Goal: Task Accomplishment & Management: Complete application form

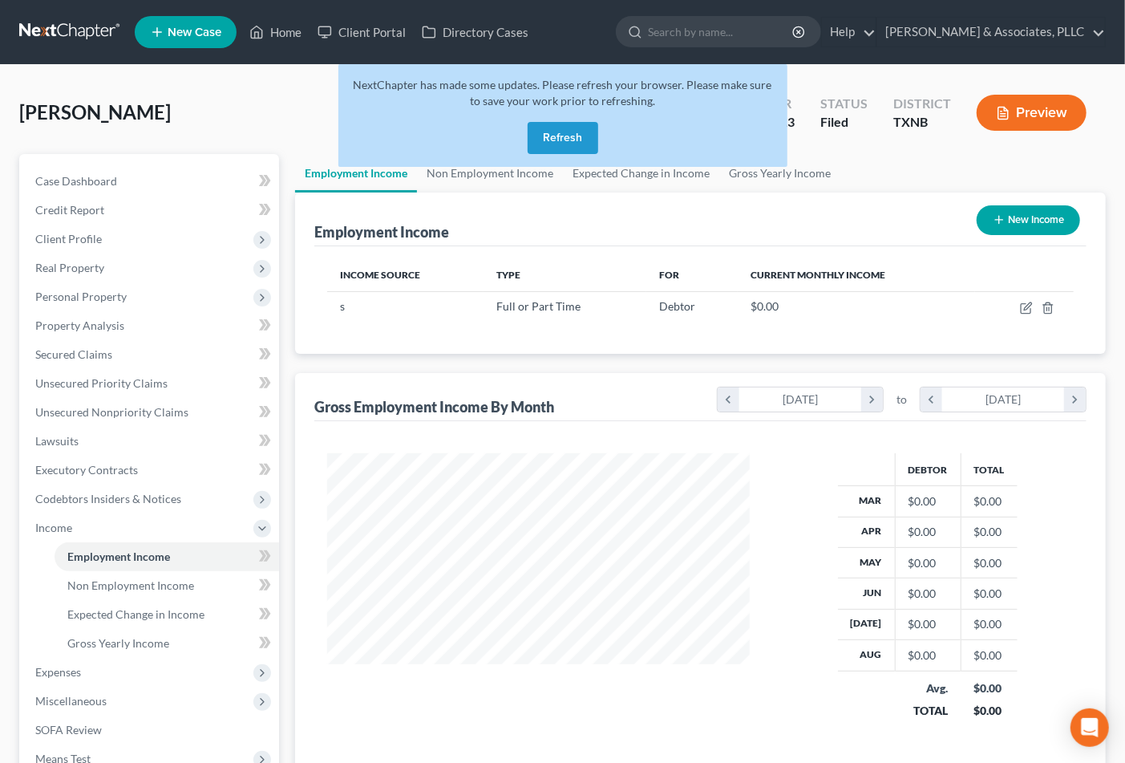
scroll to position [287, 454]
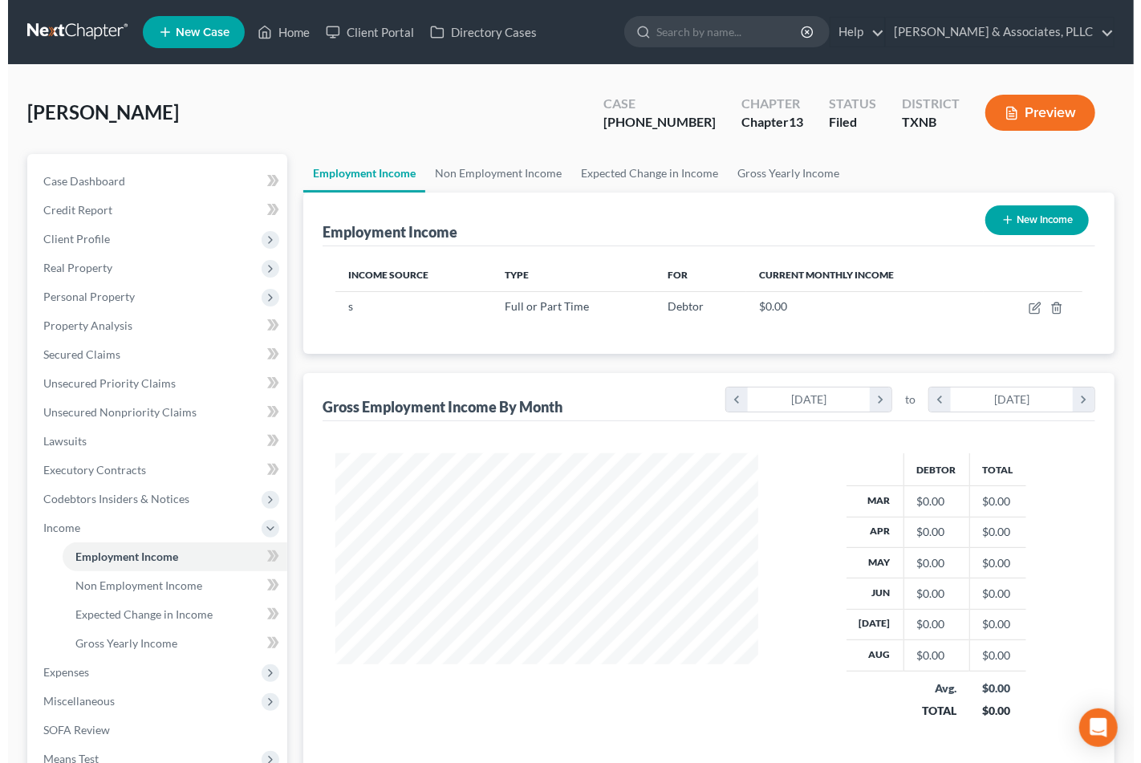
scroll to position [287, 454]
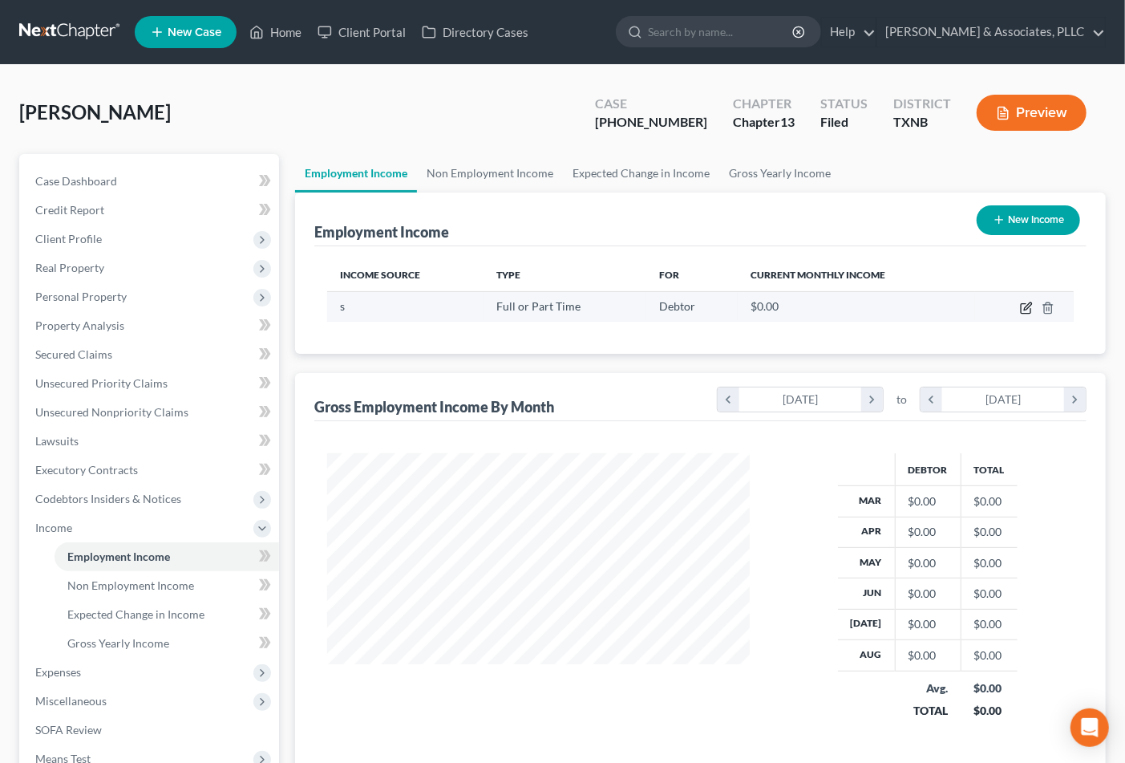
click at [1024, 307] on icon "button" at bounding box center [1026, 308] width 13 height 13
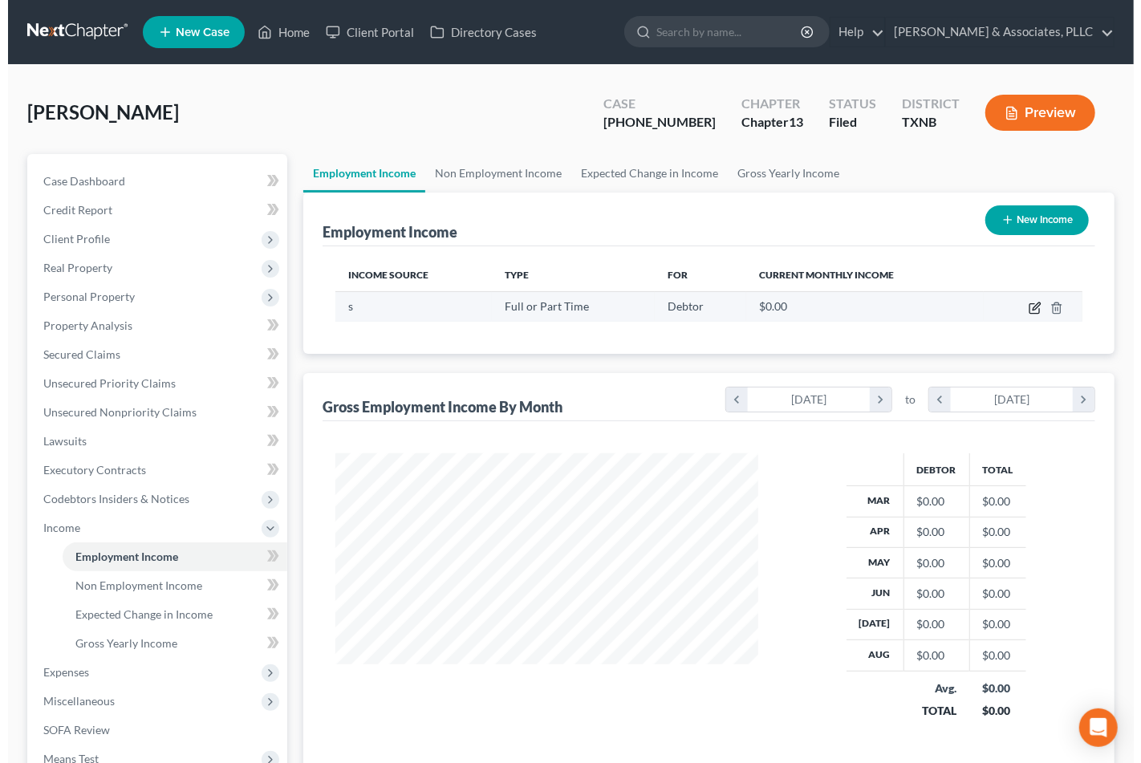
select select "0"
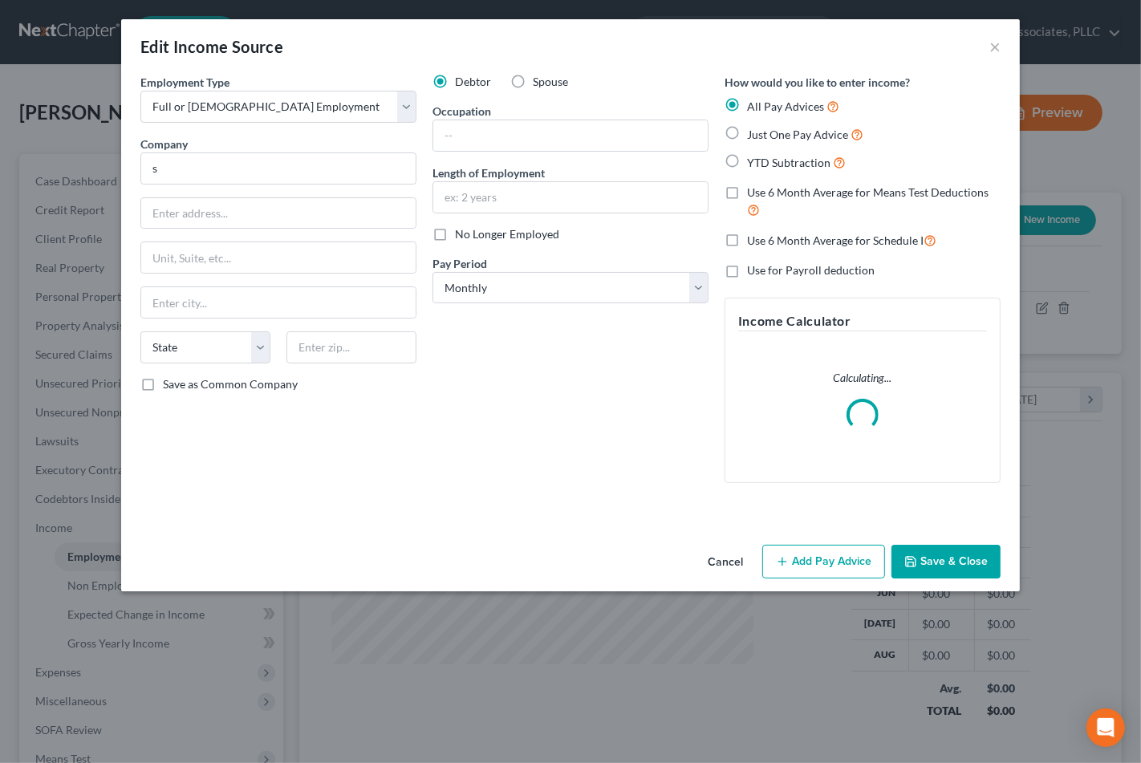
scroll to position [287, 461]
drag, startPoint x: 233, startPoint y: 166, endPoint x: 57, endPoint y: 156, distance: 175.9
click at [57, 156] on div "Edit Income Source × Employment Type * Select Full or [DEMOGRAPHIC_DATA] Employ…" at bounding box center [570, 381] width 1141 height 763
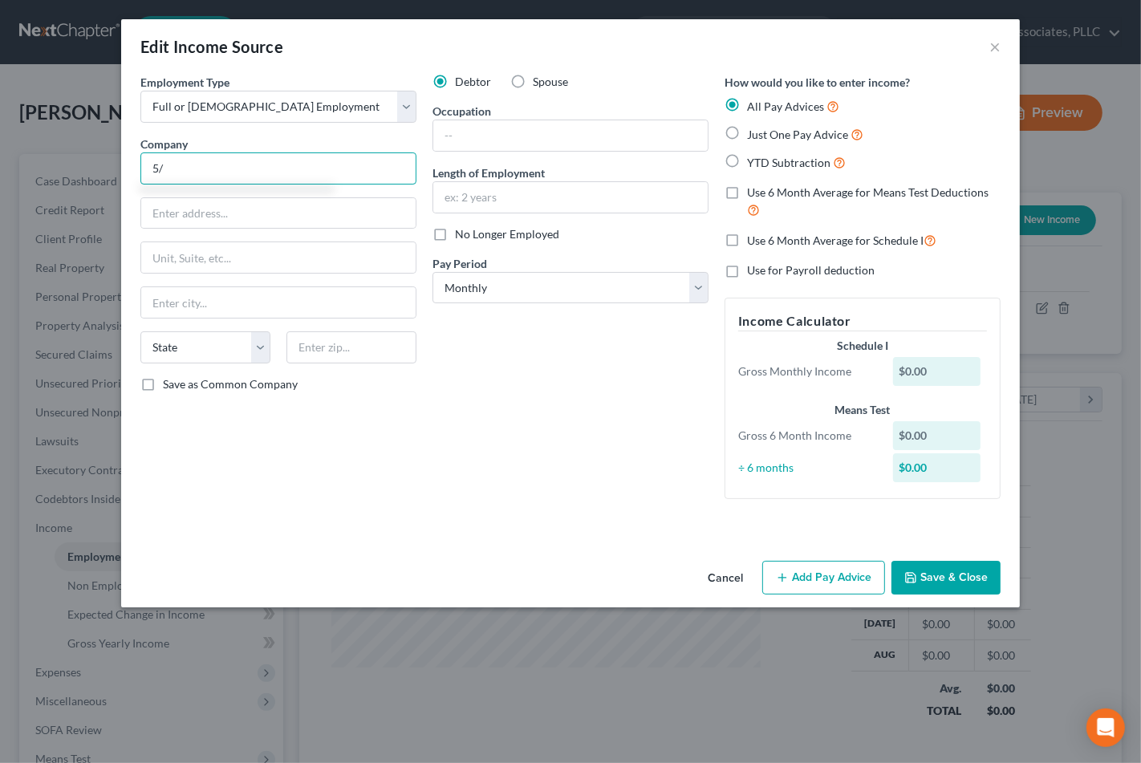
type input "5"
click at [211, 169] on input "text" at bounding box center [278, 168] width 276 height 32
type input "Physician Reliance, LLC"
type input "[STREET_ADDRESS]"
type input "17th Floor"
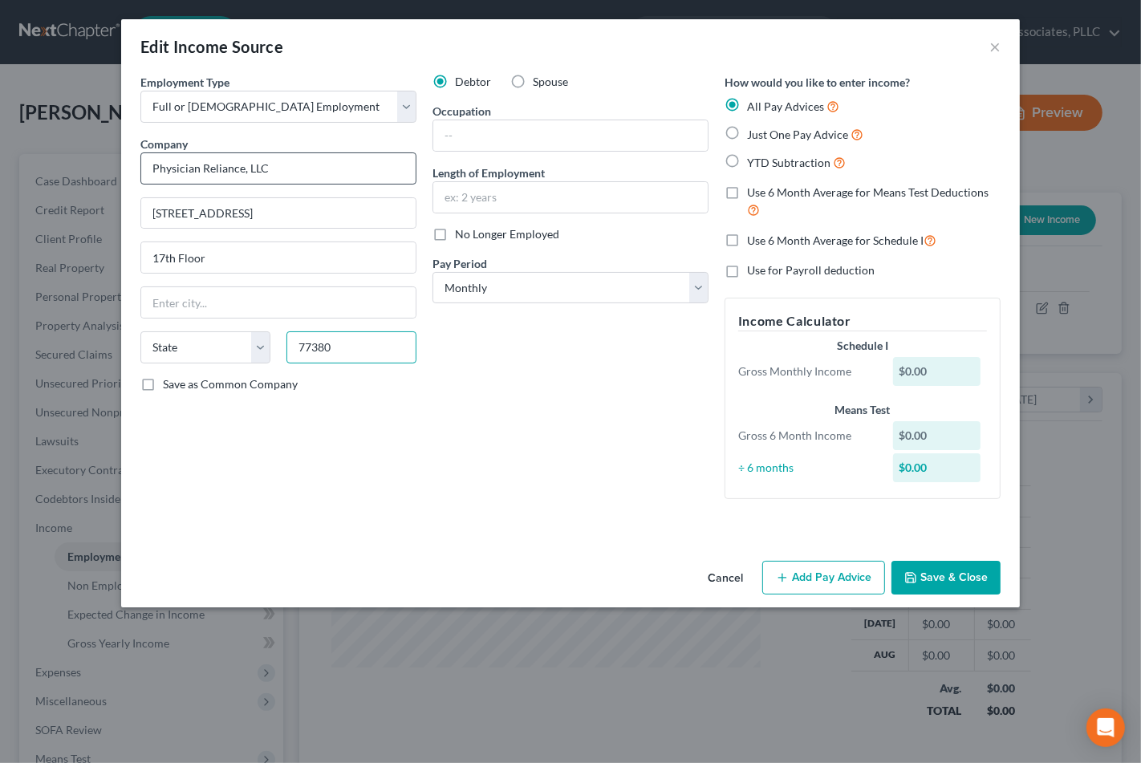
type input "77380"
type input "Spring"
select select "45"
click at [508, 137] on input "text" at bounding box center [570, 135] width 274 height 30
type input "h"
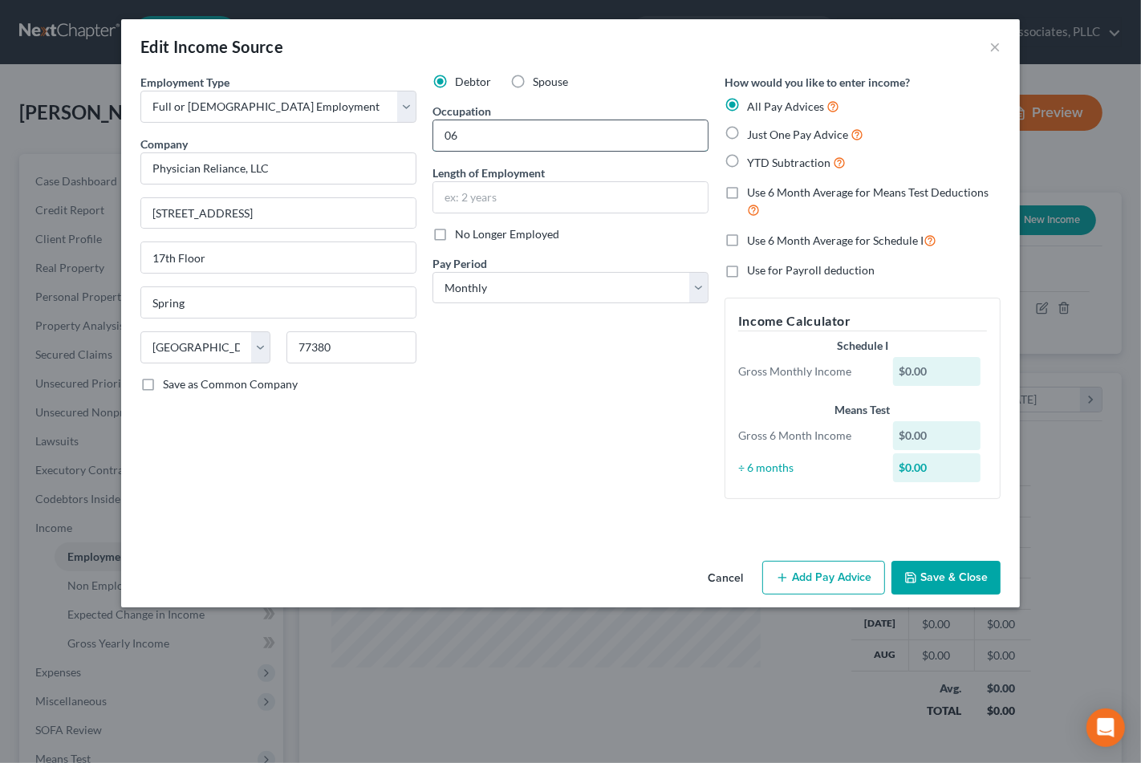
type input "0"
drag, startPoint x: 460, startPoint y: 561, endPoint x: 445, endPoint y: 282, distance: 280.3
click at [460, 561] on div "Cancel Add Pay Advice Save & Close" at bounding box center [570, 580] width 898 height 53
drag, startPoint x: 475, startPoint y: 132, endPoint x: 471, endPoint y: 154, distance: 22.0
click at [475, 132] on input "text" at bounding box center [570, 135] width 274 height 30
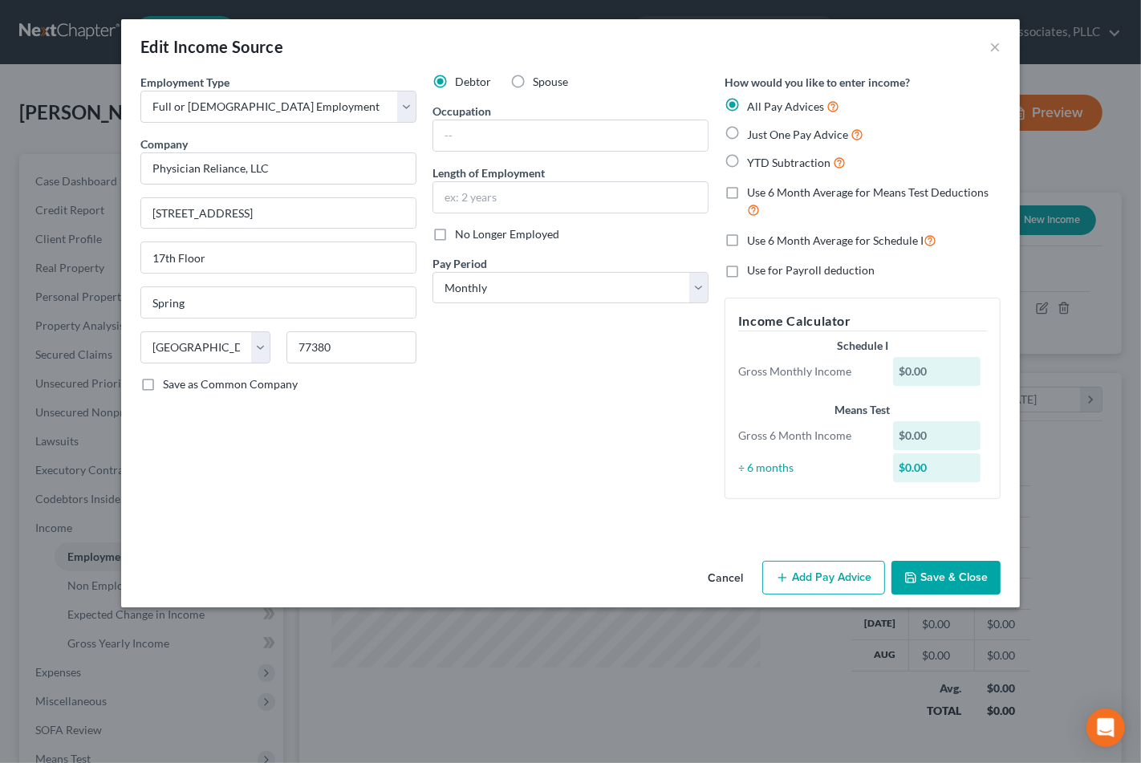
click at [191, 467] on div "Employment Type * Select Full or [DEMOGRAPHIC_DATA] Employment Self Employment …" at bounding box center [278, 293] width 292 height 438
click at [458, 138] on input "text" at bounding box center [570, 135] width 274 height 30
click at [505, 140] on input "text" at bounding box center [570, 135] width 274 height 30
click at [502, 137] on input "Medical Bill Clerk" at bounding box center [570, 135] width 274 height 30
type input "Medical Billing Clerk"
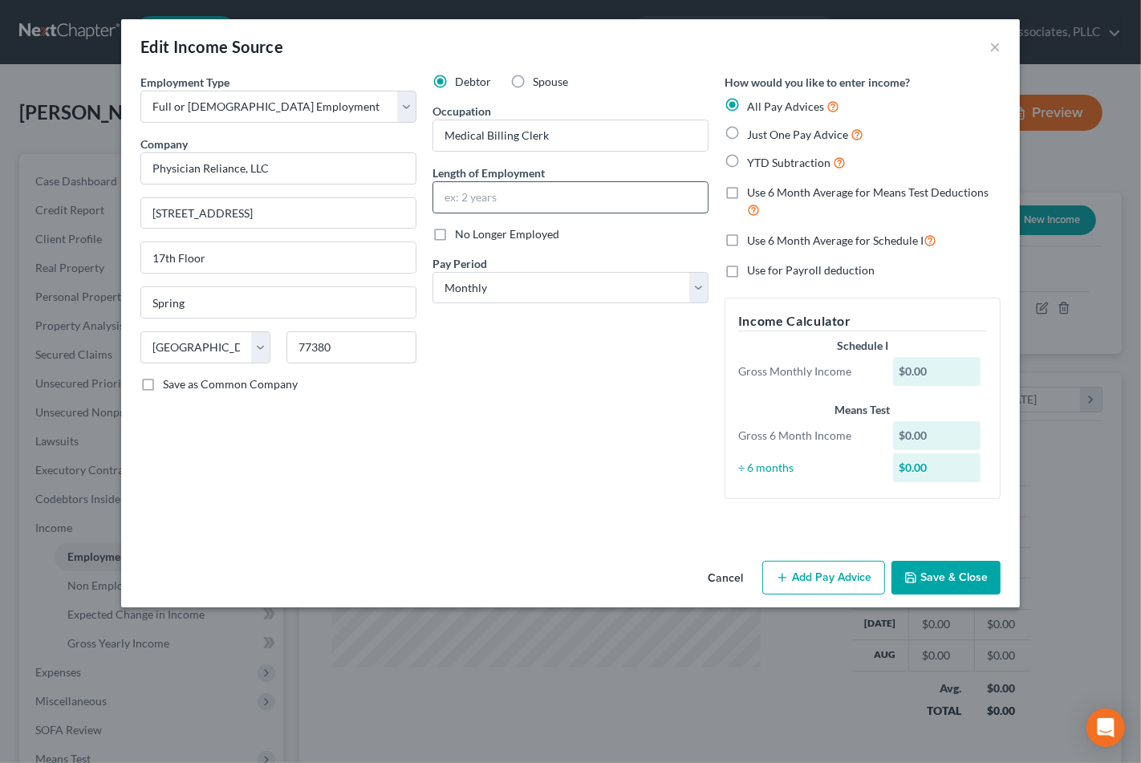
click at [494, 202] on input "text" at bounding box center [570, 197] width 274 height 30
type input "8 Months"
click at [541, 290] on select "Select Monthly Twice Monthly Every Other Week Weekly" at bounding box center [570, 288] width 276 height 32
select select "2"
click at [432, 272] on select "Select Monthly Twice Monthly Every Other Week Weekly" at bounding box center [570, 288] width 276 height 32
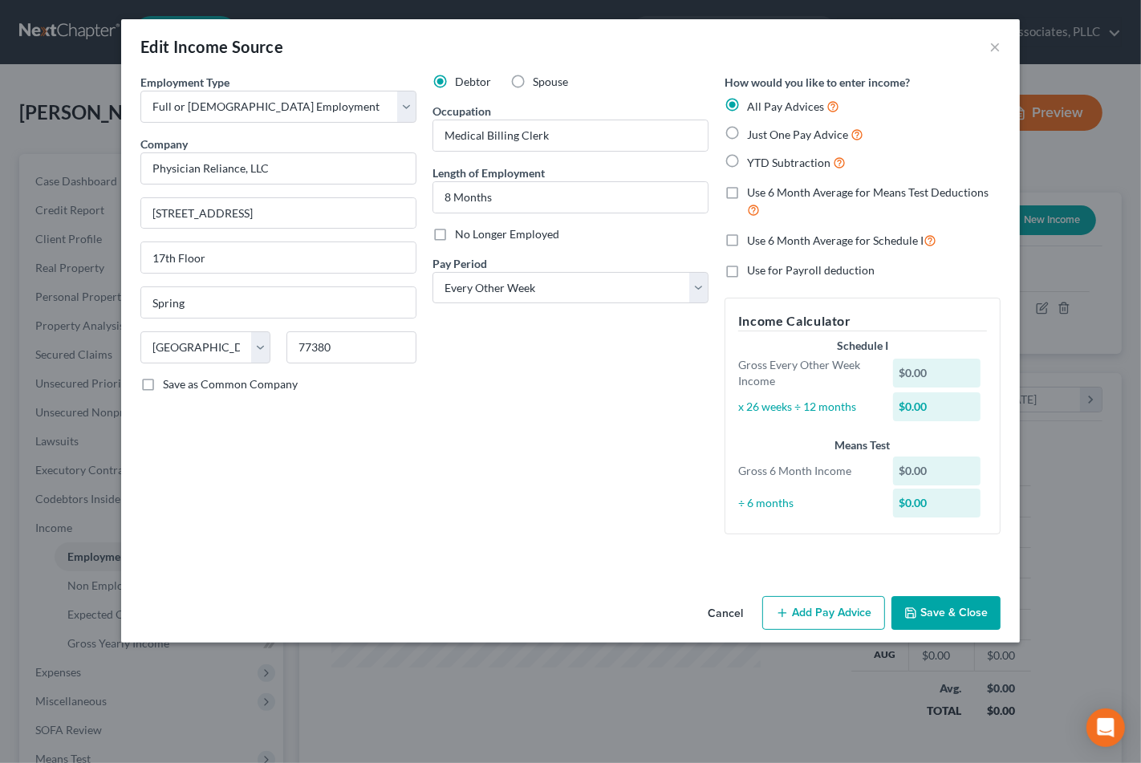
drag, startPoint x: 817, startPoint y: 614, endPoint x: 61, endPoint y: 529, distance: 760.2
click at [817, 614] on button "Add Pay Advice" at bounding box center [823, 613] width 123 height 34
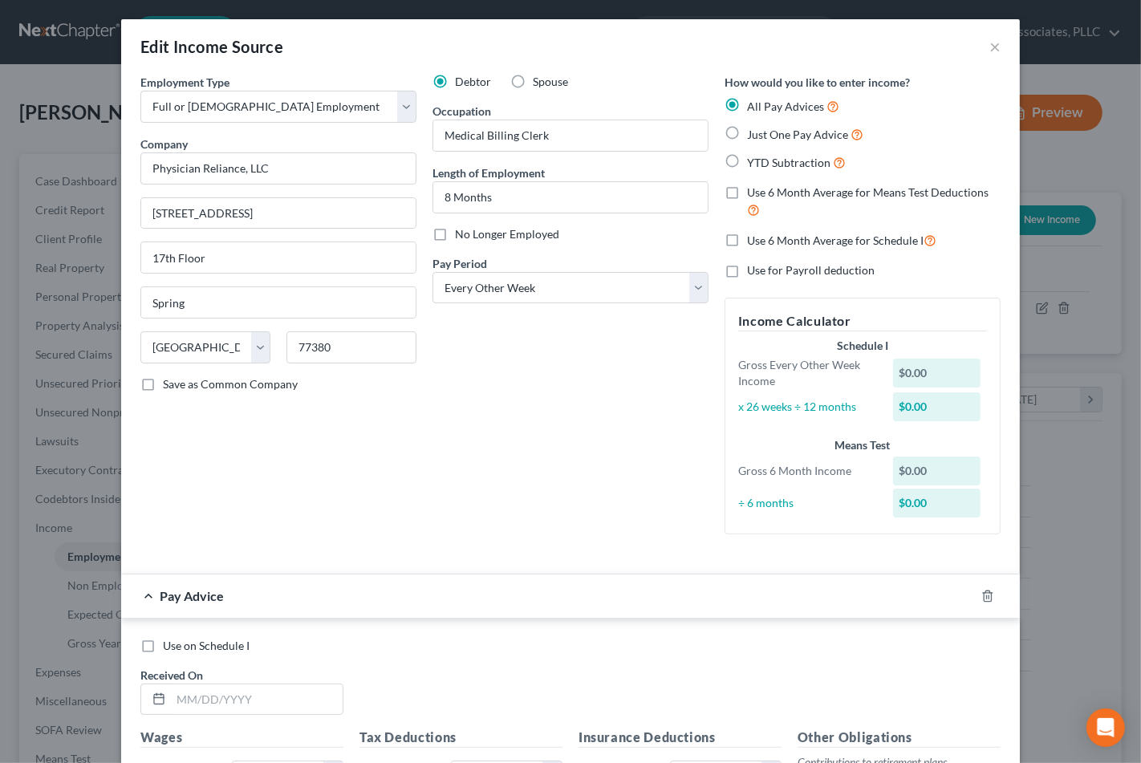
click at [476, 451] on div "Debtor Spouse Occupation Medical Billing Clerk Length of Employment 8 Months No…" at bounding box center [570, 310] width 292 height 473
click at [550, 461] on div "Debtor Spouse Occupation Medical Billing Clerk Length of Employment 8 Months No…" at bounding box center [570, 310] width 292 height 473
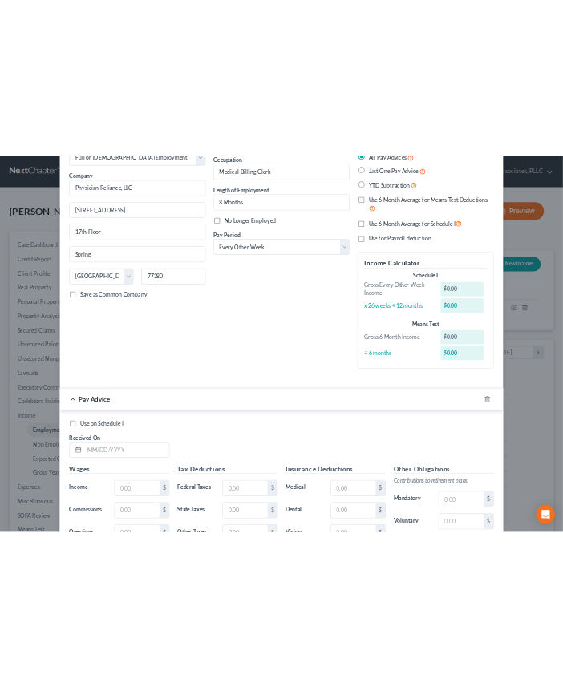
scroll to position [427, 0]
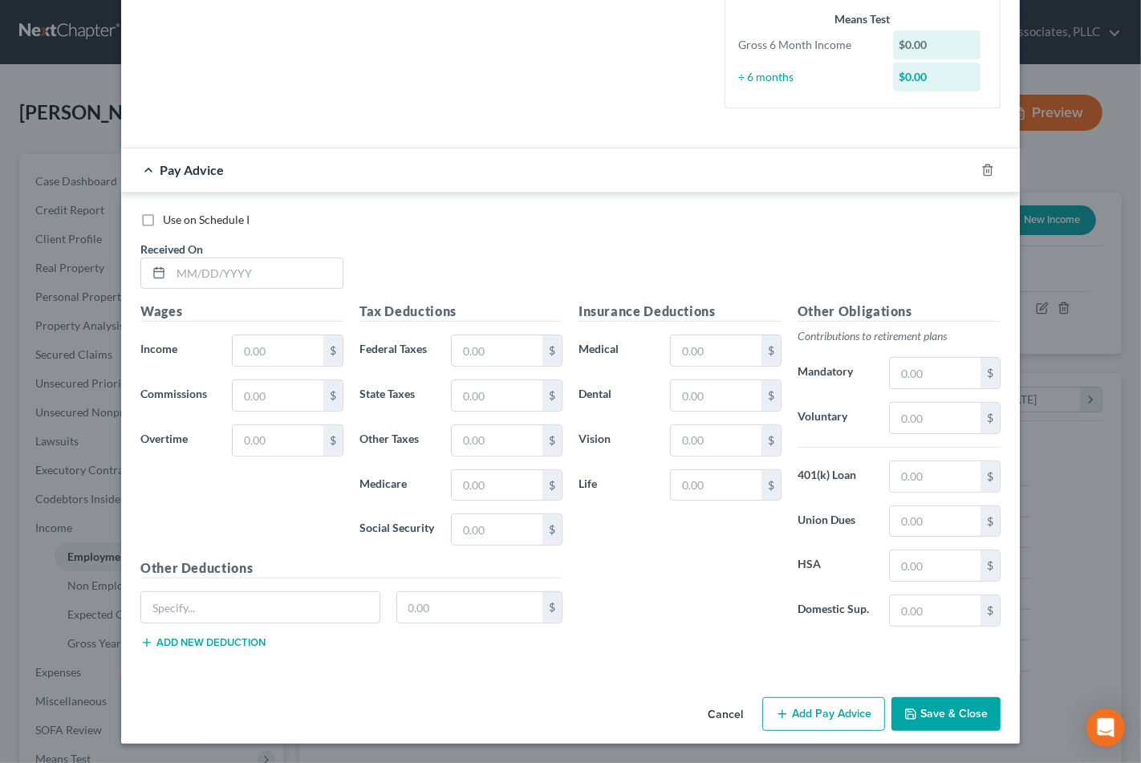
click at [648, 677] on div "Employment Type * Select Full or [DEMOGRAPHIC_DATA] Employment Self Employment …" at bounding box center [570, 169] width 898 height 1043
click at [642, 658] on div "Insurance Deductions Medical $ Dental $ Vision $ Life $ Other Obligations Contr…" at bounding box center [789, 482] width 438 height 360
click at [684, 622] on div "Insurance Deductions Medical $ Dental $ Vision $ Life $" at bounding box center [679, 471] width 219 height 338
click at [198, 269] on input "text" at bounding box center [257, 273] width 172 height 30
type input "[DATE]"
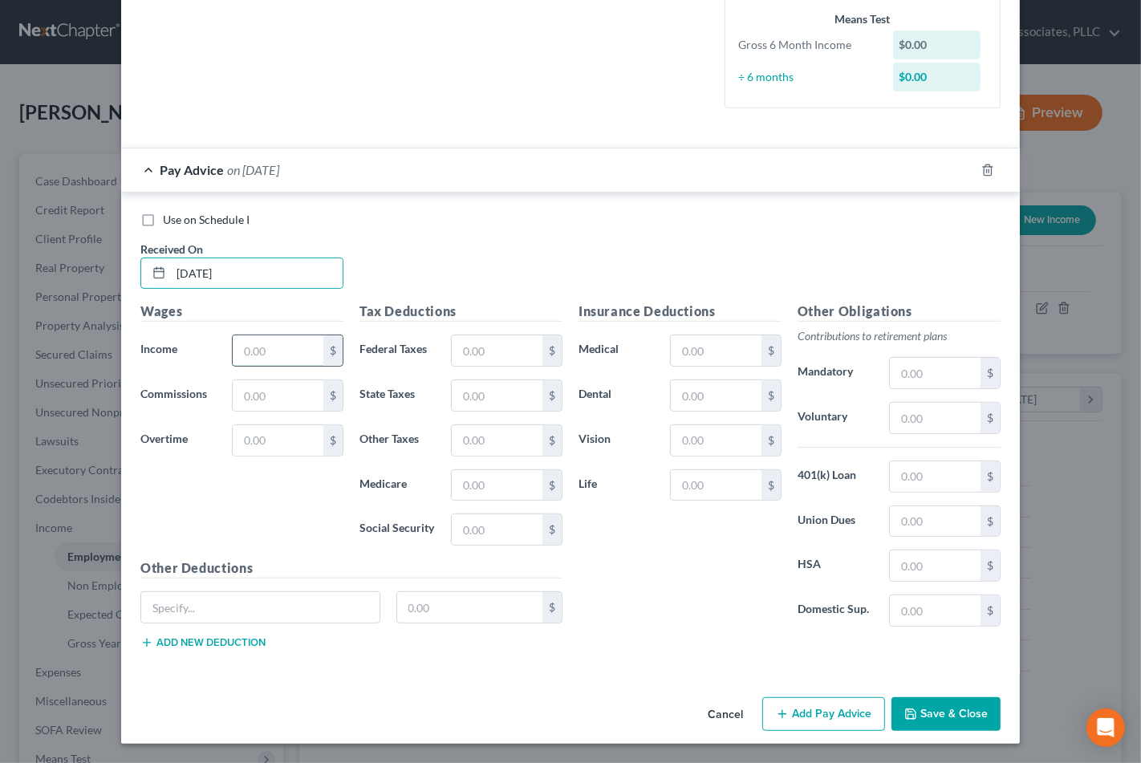
click at [261, 347] on input "text" at bounding box center [278, 350] width 91 height 30
type input "2,006.64"
click at [480, 347] on input "text" at bounding box center [497, 350] width 91 height 30
type input "1"
click at [509, 492] on input "text" at bounding box center [497, 485] width 91 height 30
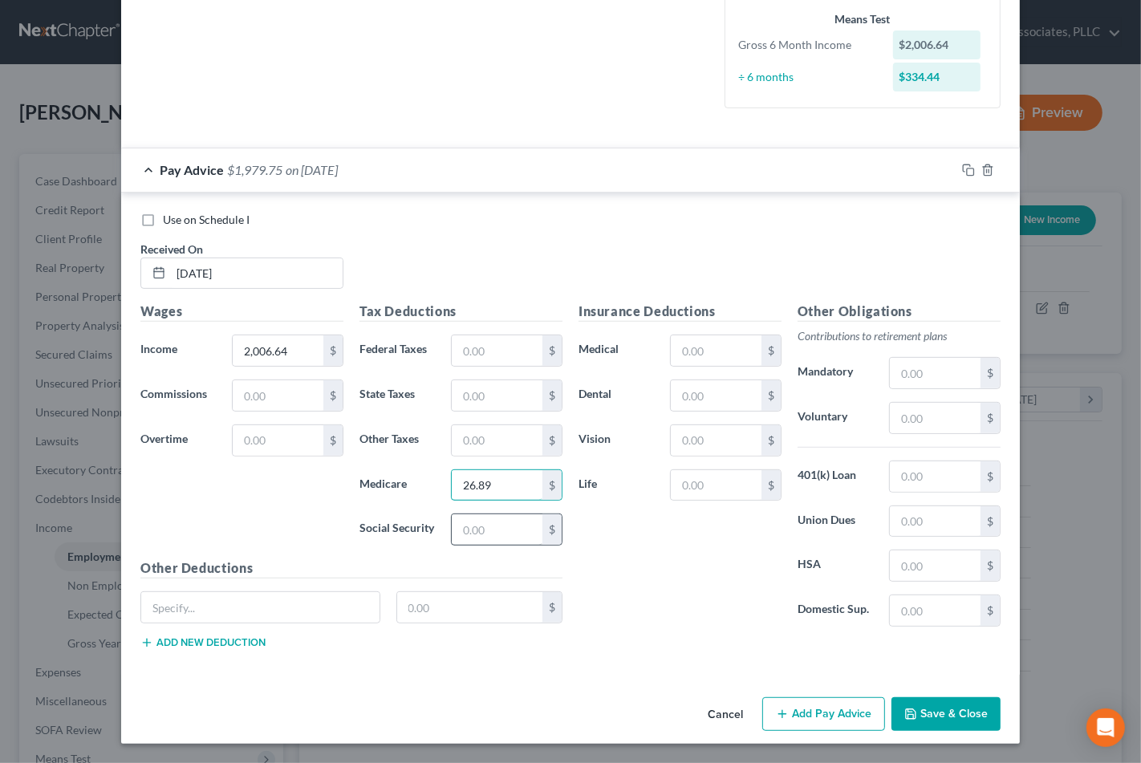
type input "26.89"
click at [475, 530] on input "text" at bounding box center [497, 529] width 91 height 30
type input "114.96"
click at [667, 568] on div "Insurance Deductions Medical $ Dental $ Vision $ Life $" at bounding box center [679, 471] width 219 height 338
click at [731, 347] on input "text" at bounding box center [716, 350] width 91 height 30
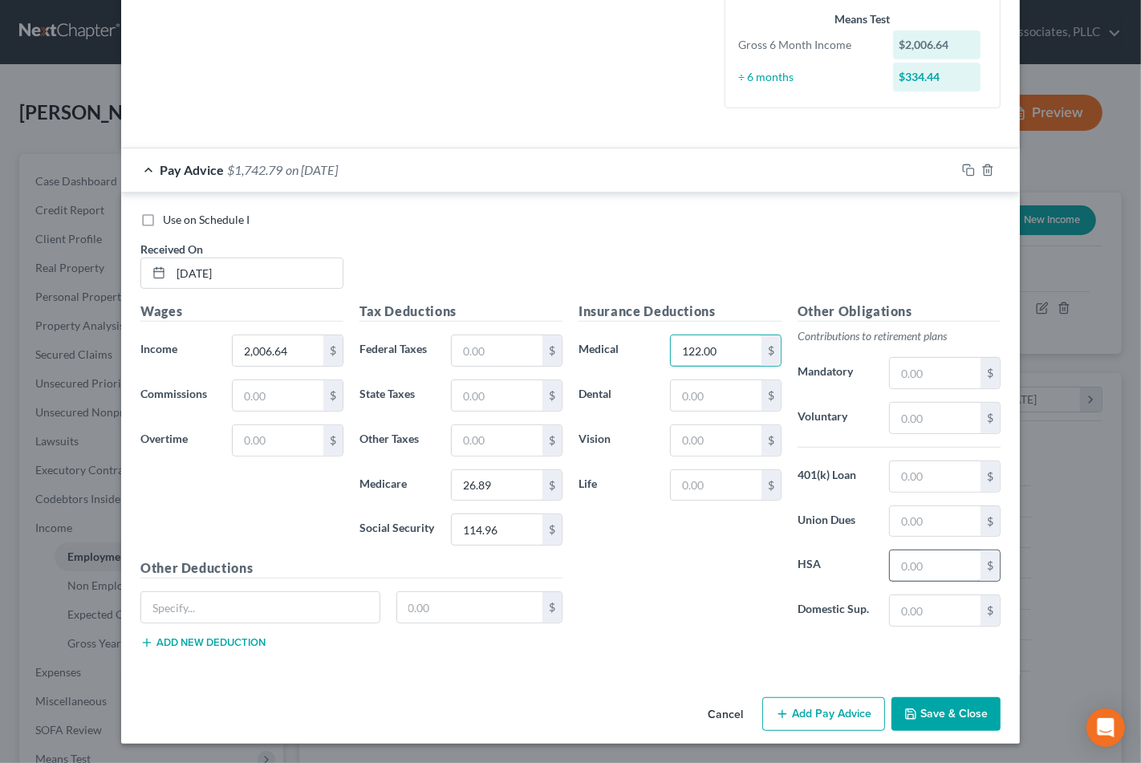
type input "122.00"
click at [930, 564] on input "text" at bounding box center [935, 565] width 91 height 30
type input "1.19"
click at [723, 398] on input "text" at bounding box center [716, 395] width 91 height 30
type input "18.47"
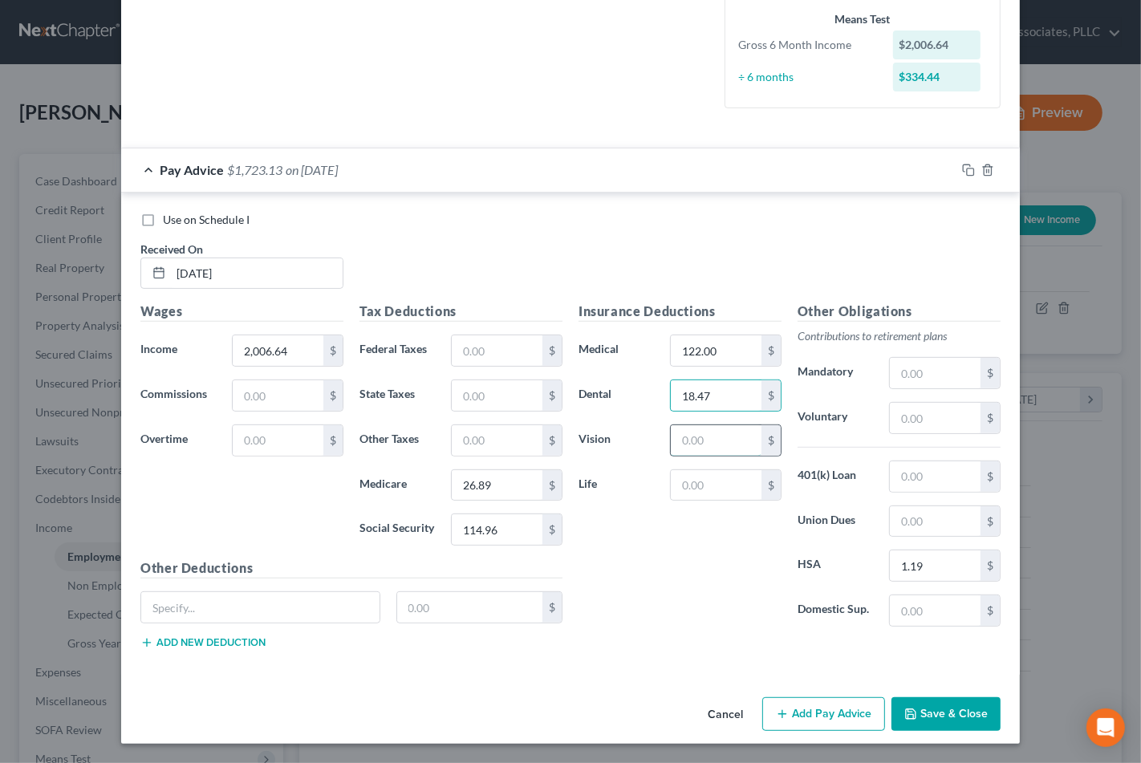
click at [711, 439] on input "text" at bounding box center [716, 440] width 91 height 30
type input "10.90"
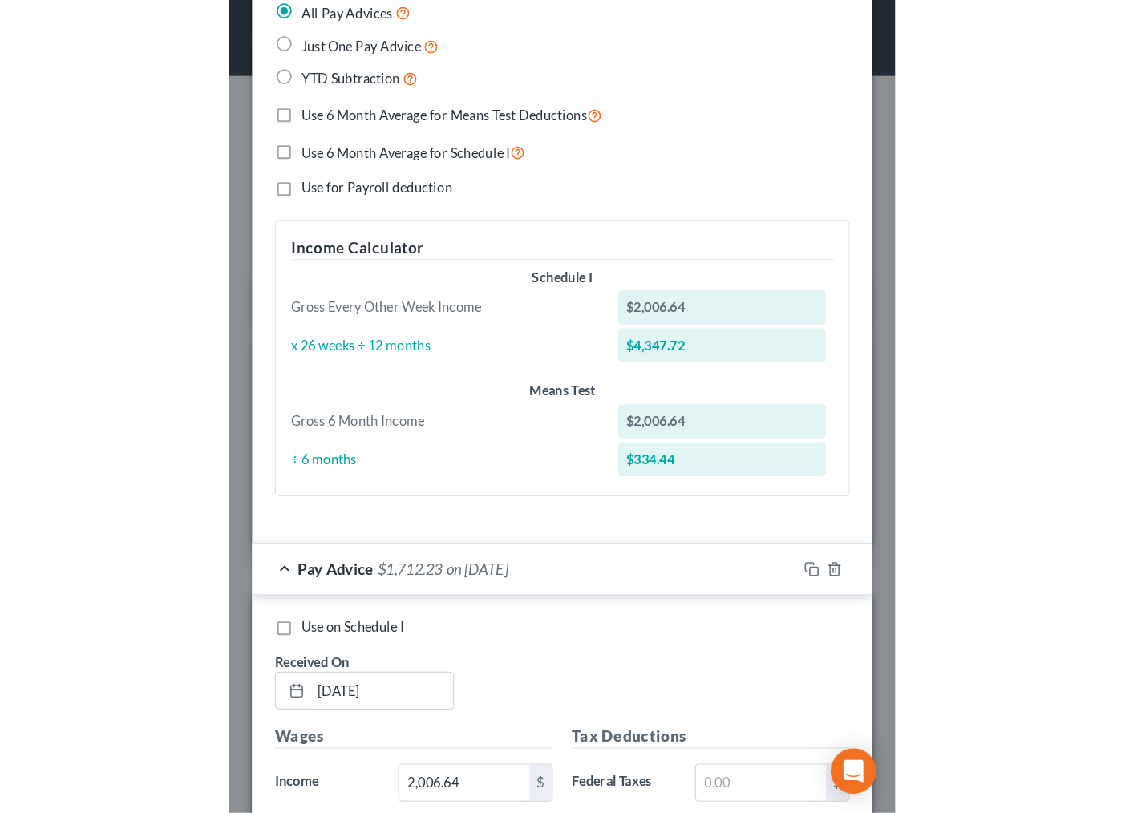
scroll to position [375, 0]
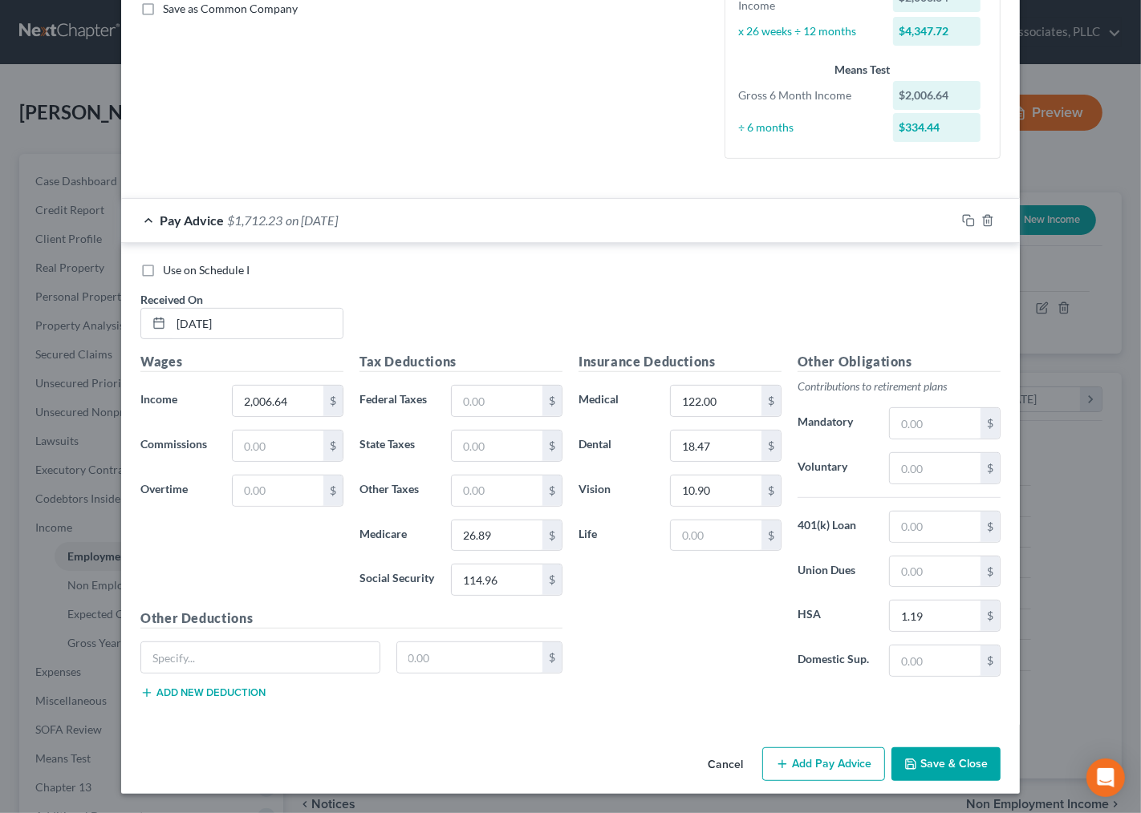
click at [483, 313] on div "Use on Schedule I Received On * [DATE]" at bounding box center [570, 307] width 876 height 91
click at [949, 762] on button "Save & Close" at bounding box center [945, 765] width 109 height 34
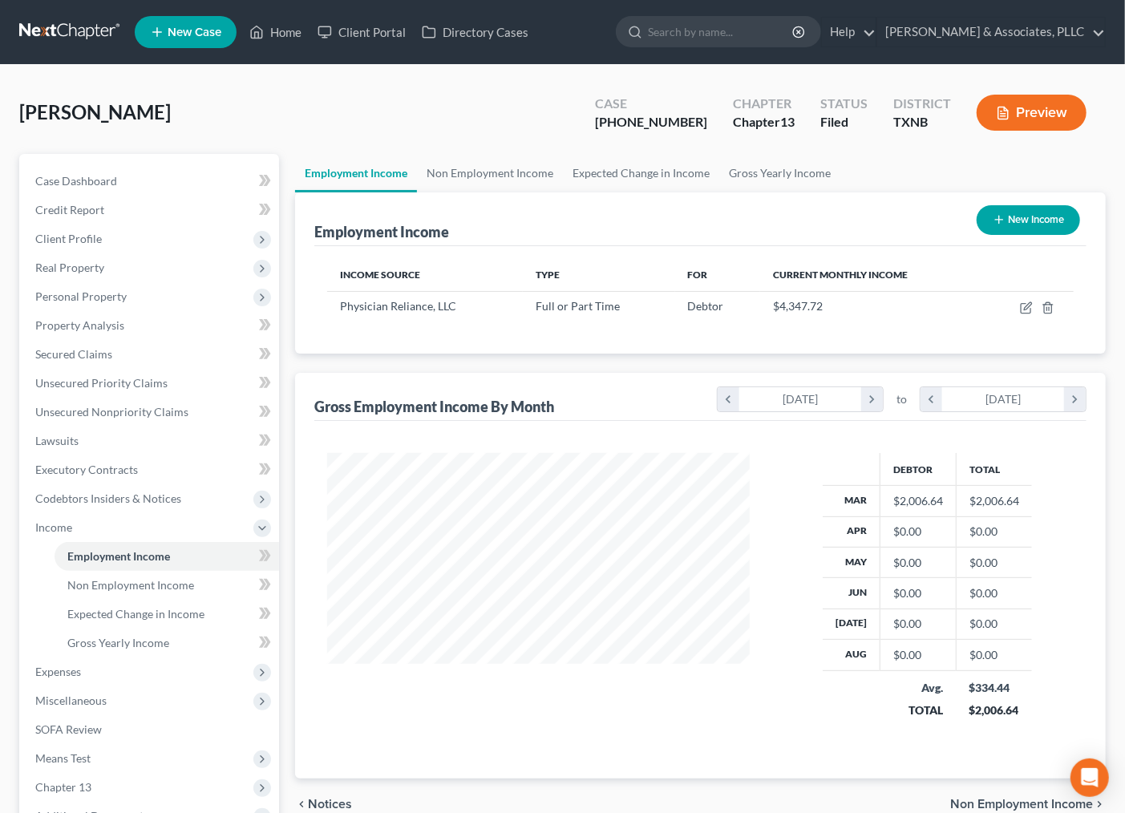
scroll to position [801796, 801629]
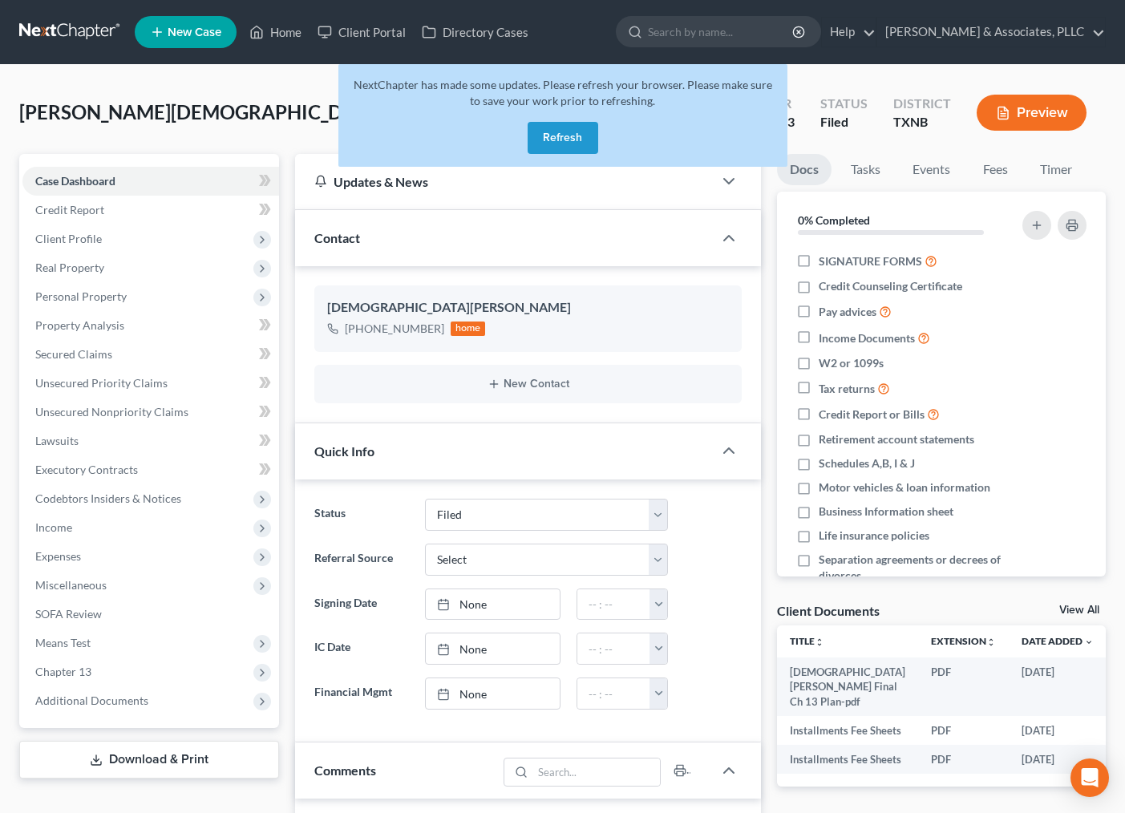
select select "2"
